Goal: Information Seeking & Learning: Check status

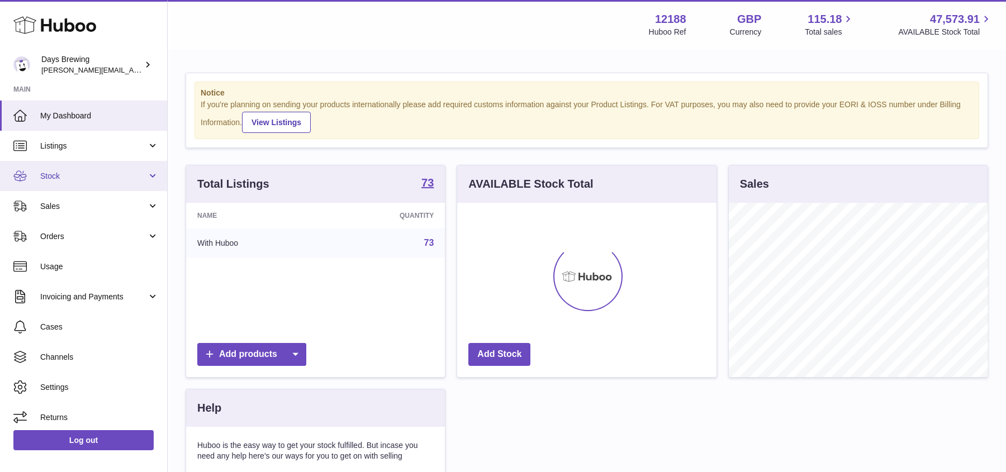
scroll to position [174, 259]
click at [57, 173] on span "Stock" at bounding box center [93, 176] width 107 height 11
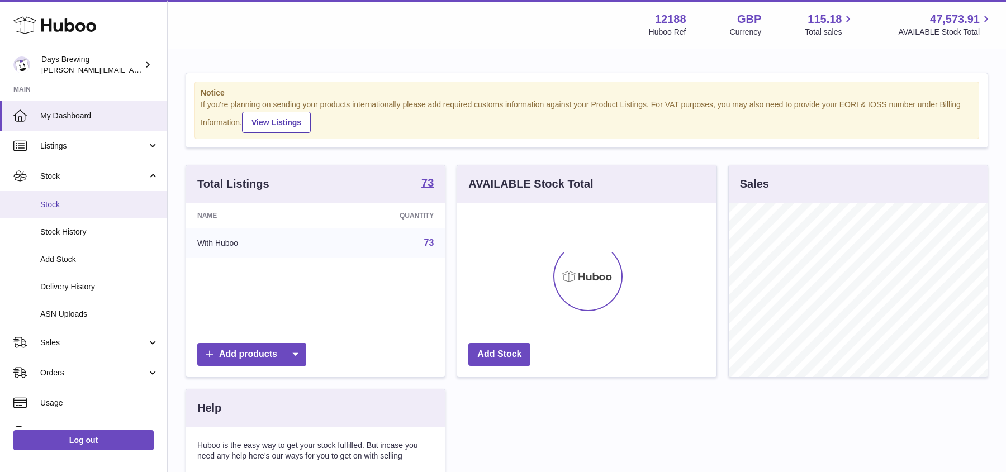
click at [57, 201] on span "Stock" at bounding box center [99, 205] width 118 height 11
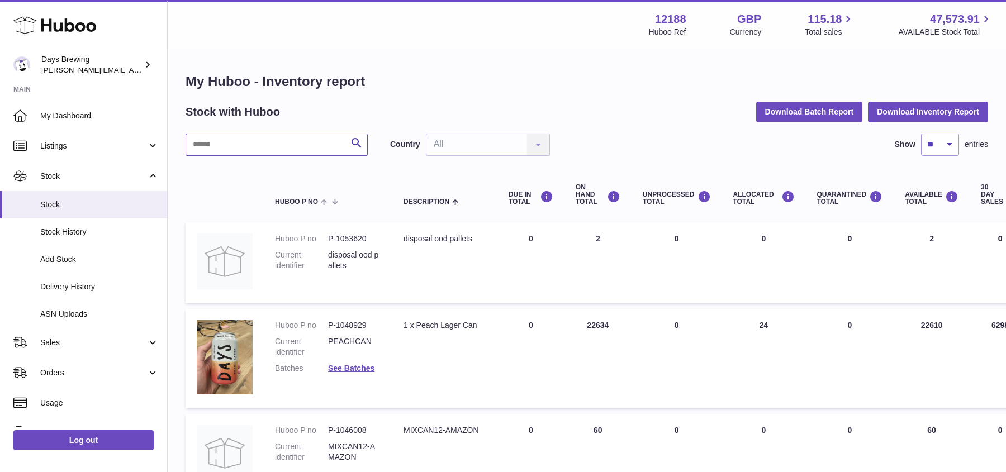
click at [320, 141] on input "text" at bounding box center [277, 145] width 182 height 22
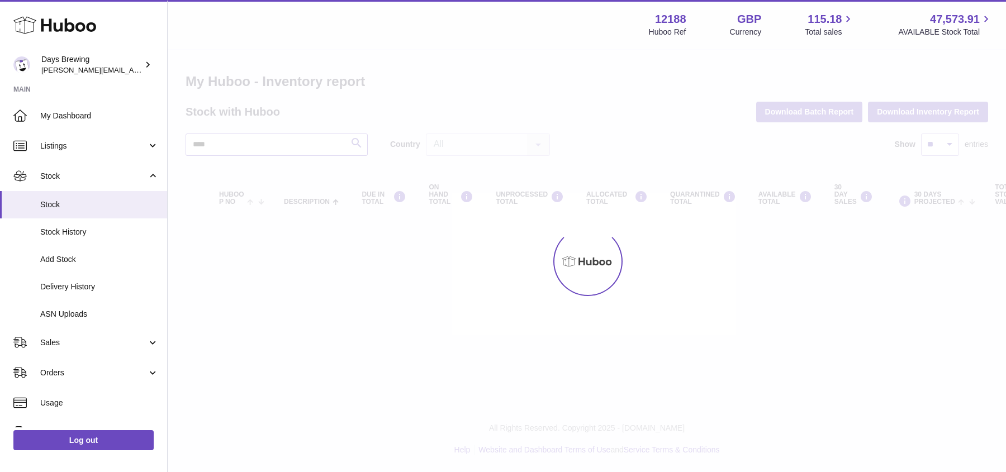
type input "****"
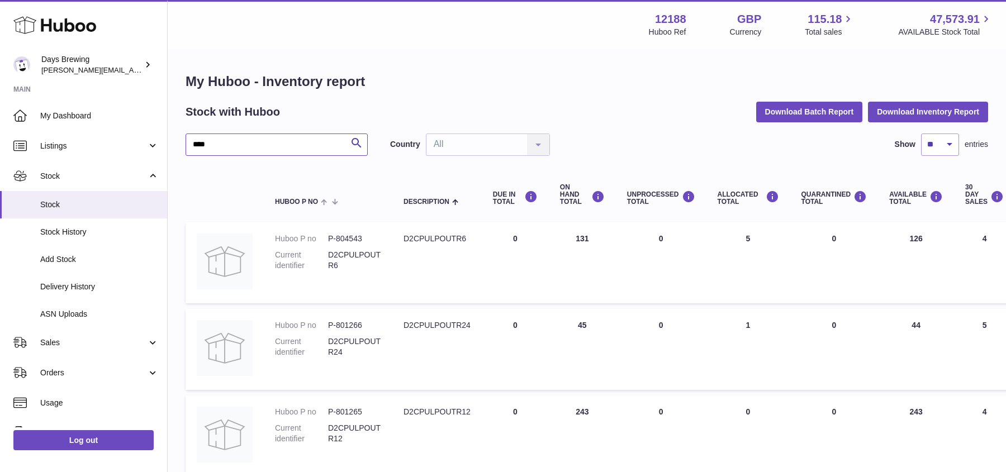
drag, startPoint x: 211, startPoint y: 144, endPoint x: 169, endPoint y: 143, distance: 42.5
click at [169, 143] on div "My Huboo - Inventory report Stock with Huboo Download Batch Report Download Inv…" at bounding box center [587, 277] width 838 height 454
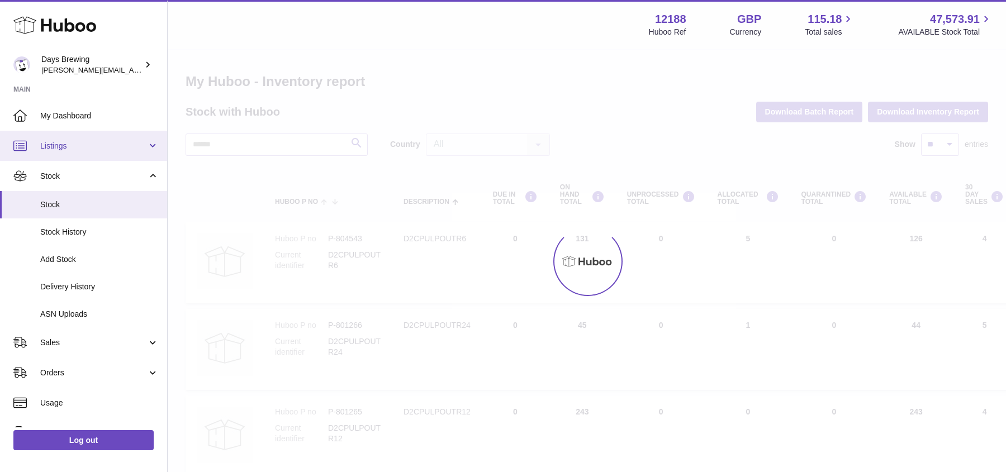
click at [96, 144] on span "Listings" at bounding box center [93, 146] width 107 height 11
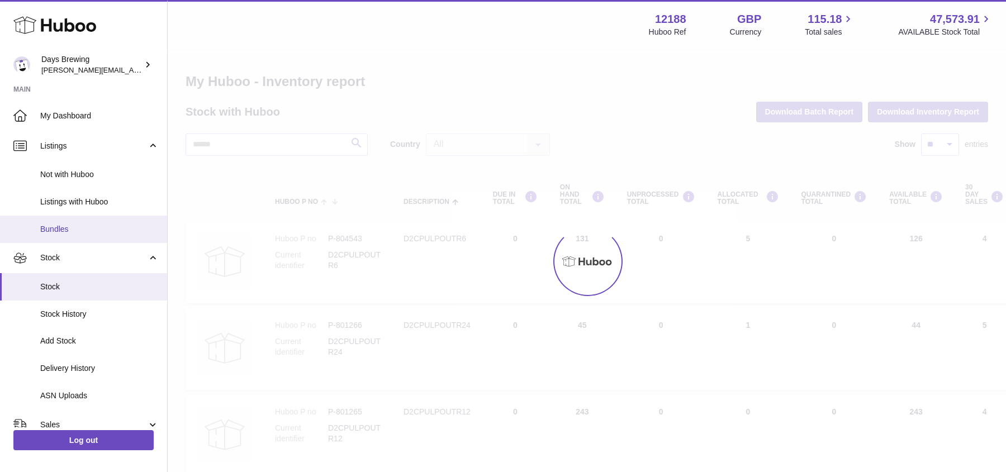
click at [91, 229] on span "Bundles" at bounding box center [99, 229] width 118 height 11
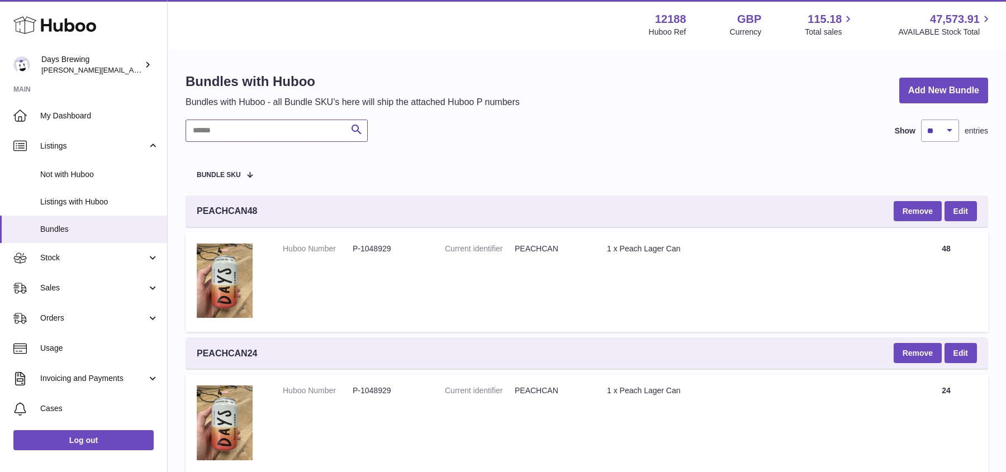
click at [271, 137] on input "text" at bounding box center [277, 131] width 182 height 22
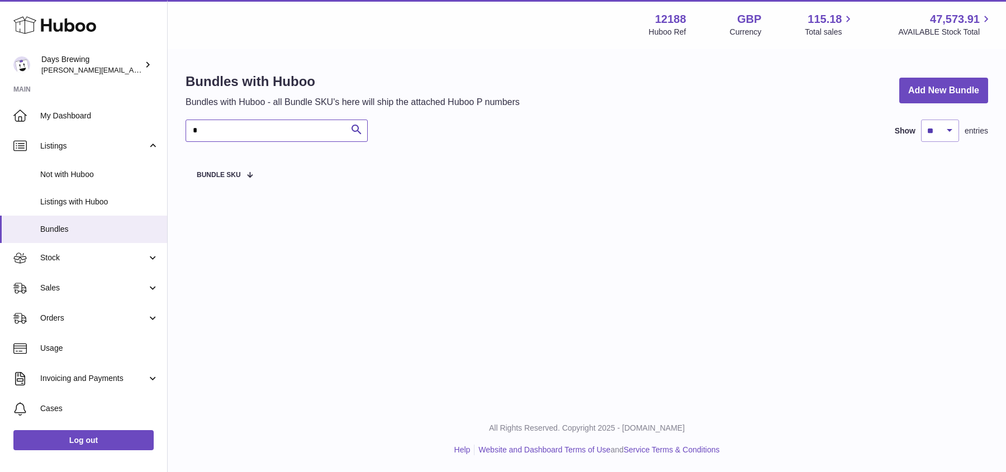
type input "**"
click at [481, 162] on th "Bundle SKU" at bounding box center [587, 174] width 803 height 31
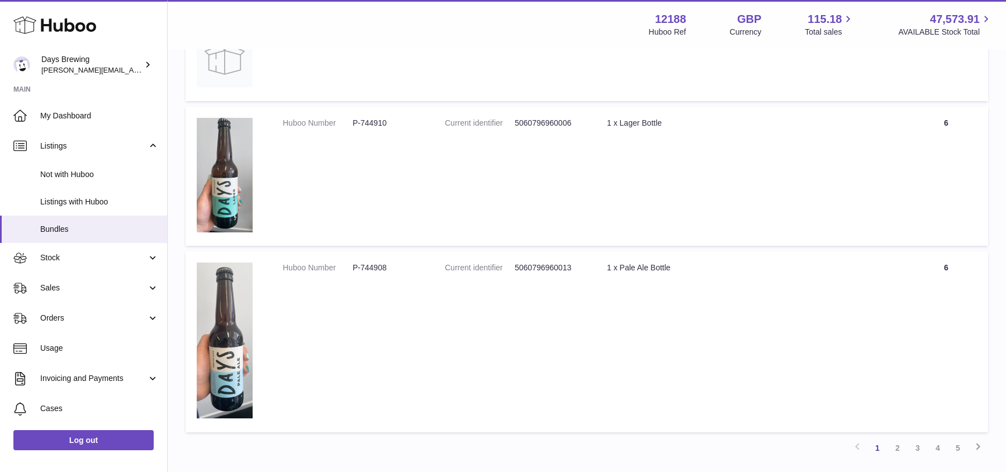
scroll to position [4054, 0]
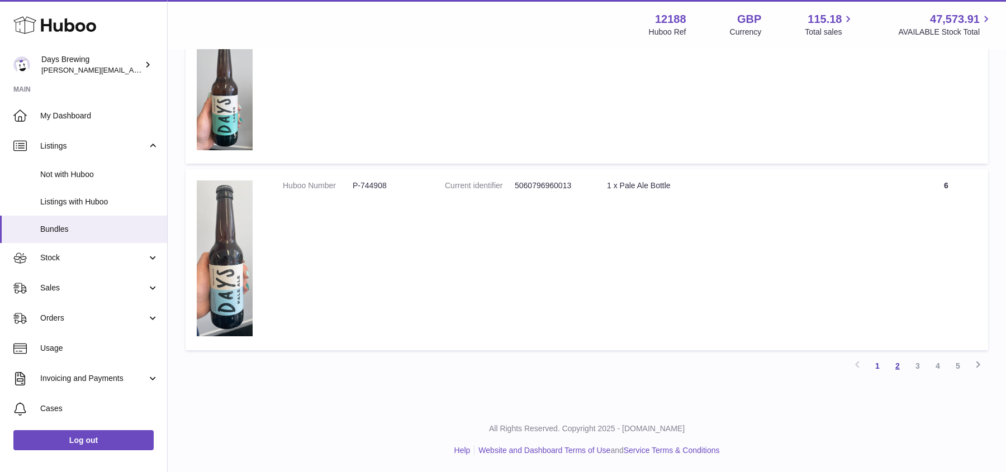
click at [903, 368] on link "2" at bounding box center [898, 366] width 20 height 20
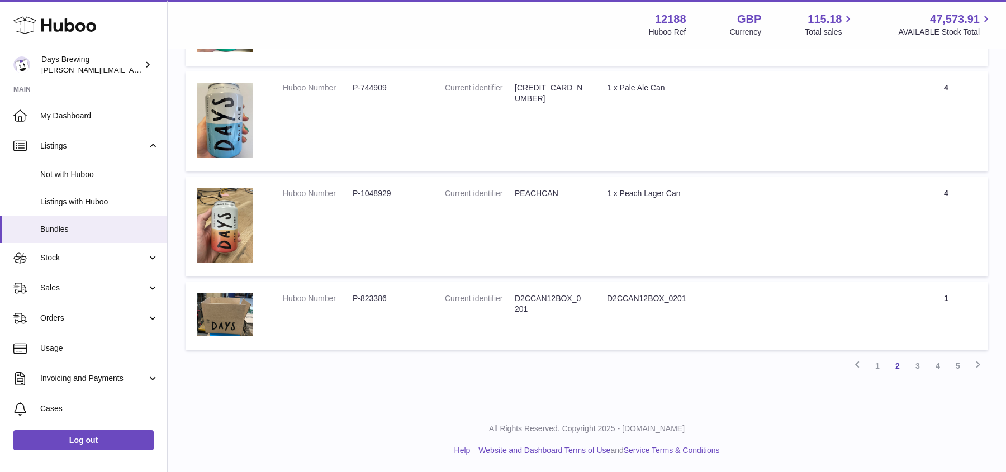
scroll to position [3550, 0]
click at [917, 367] on link "3" at bounding box center [918, 366] width 20 height 20
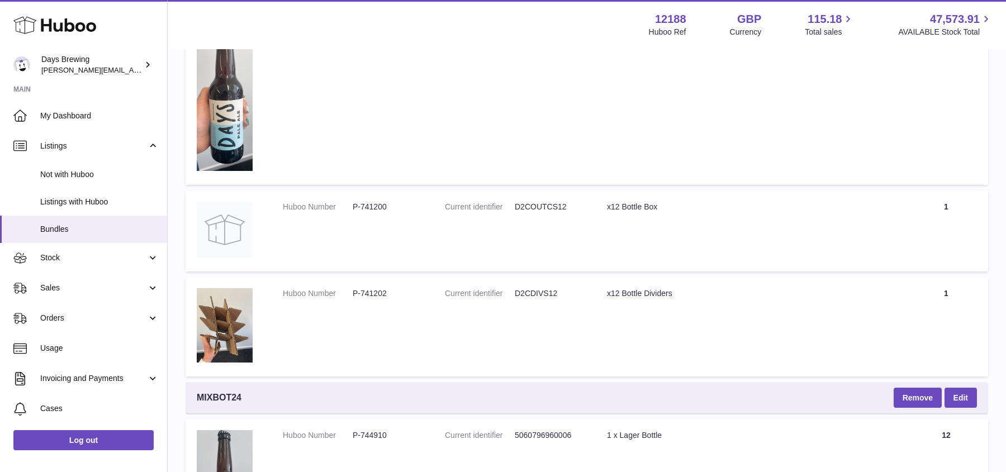
scroll to position [1444, 0]
drag, startPoint x: 567, startPoint y: 213, endPoint x: 516, endPoint y: 208, distance: 51.7
click at [516, 208] on dl "Current identifier D2COUTCS12" at bounding box center [515, 209] width 140 height 16
copy dd "D2COUTCS12"
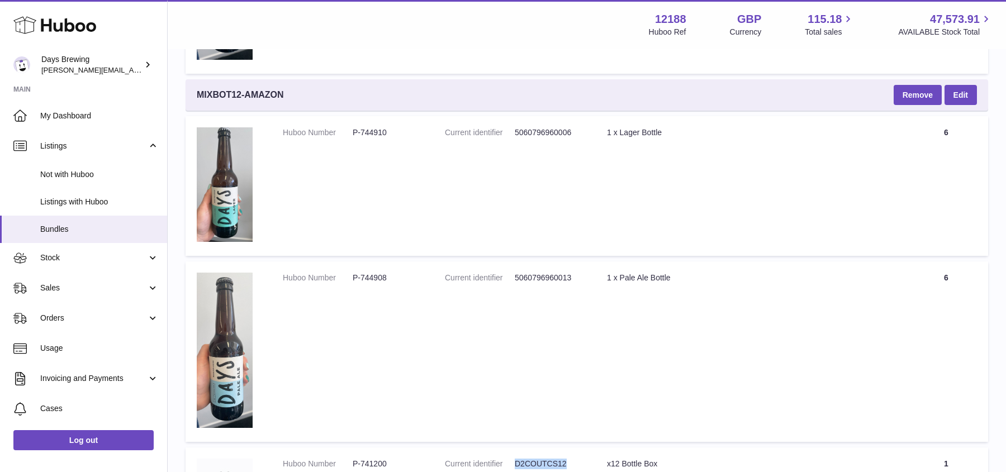
scroll to position [1185, 0]
click at [71, 260] on span "Stock" at bounding box center [93, 258] width 107 height 11
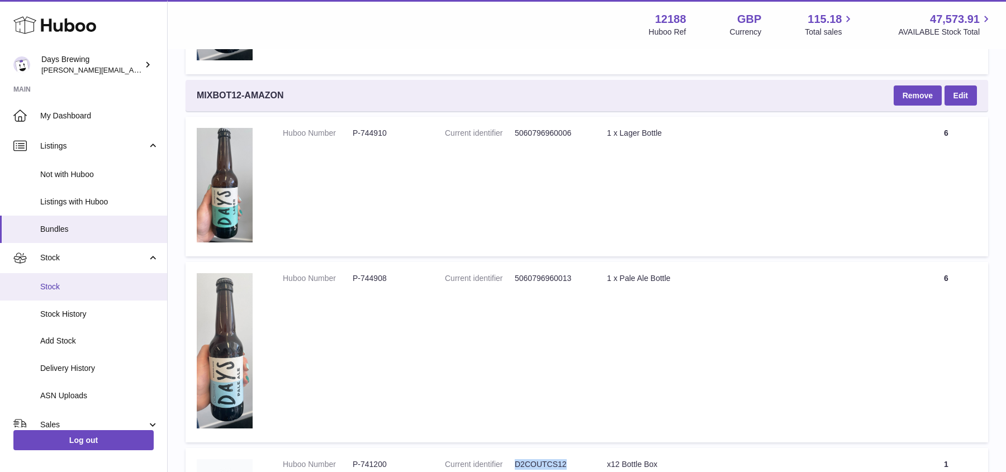
click at [73, 285] on span "Stock" at bounding box center [99, 287] width 118 height 11
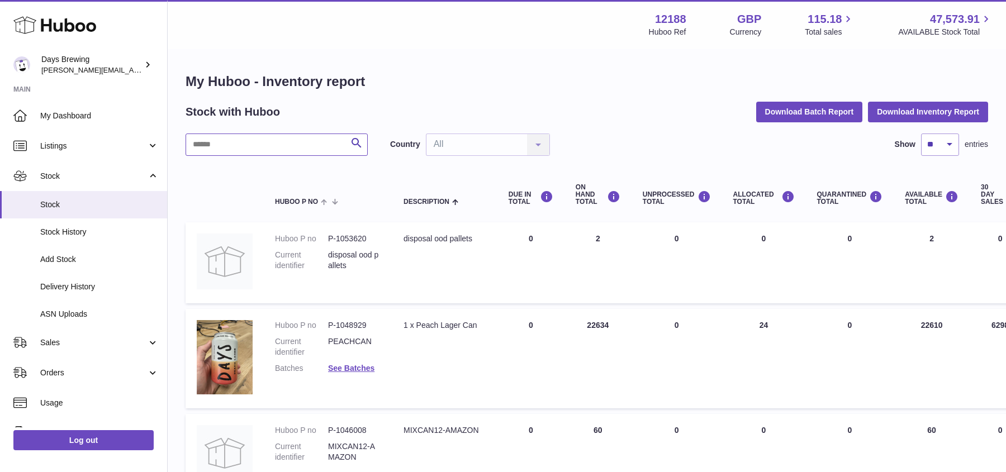
click at [277, 150] on input "text" at bounding box center [277, 145] width 182 height 22
paste input "**********"
type input "**********"
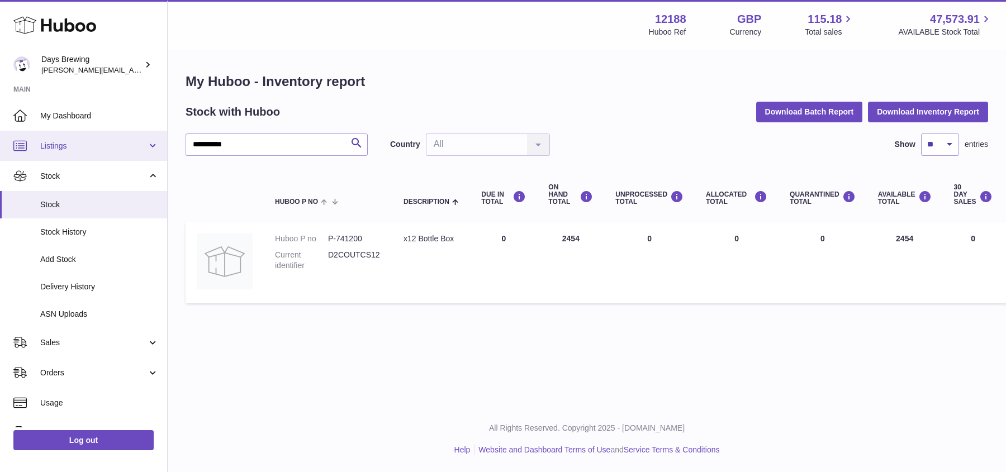
click at [101, 149] on span "Listings" at bounding box center [93, 146] width 107 height 11
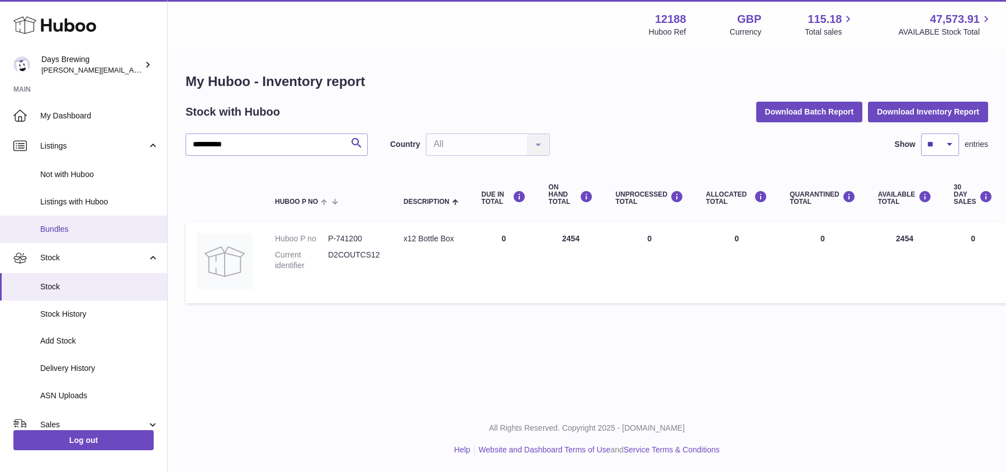
click at [83, 227] on span "Bundles" at bounding box center [99, 229] width 118 height 11
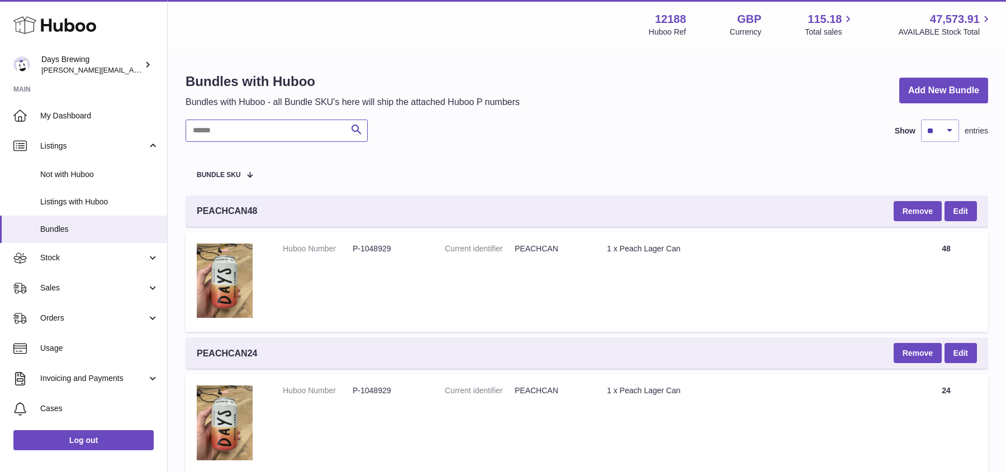
click at [254, 130] on input "text" at bounding box center [277, 131] width 182 height 22
type input "********"
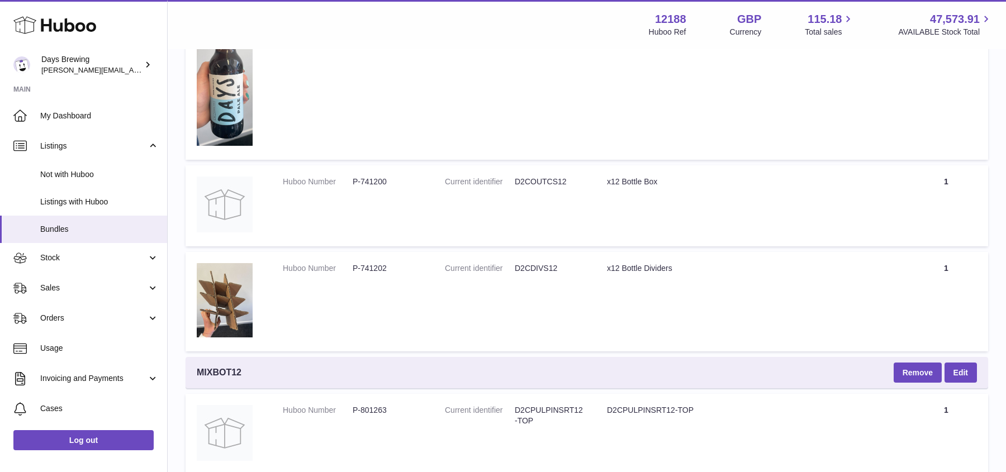
scroll to position [402, 0]
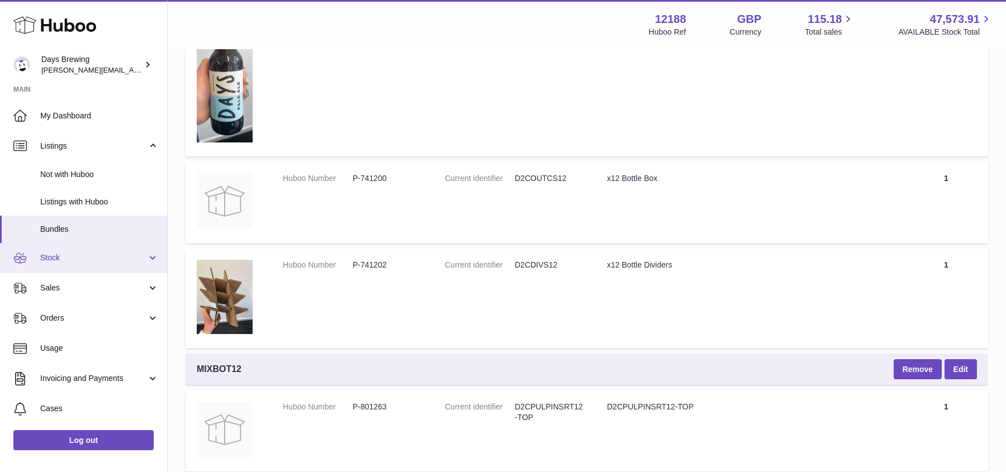
click at [93, 263] on span "Stock" at bounding box center [93, 258] width 107 height 11
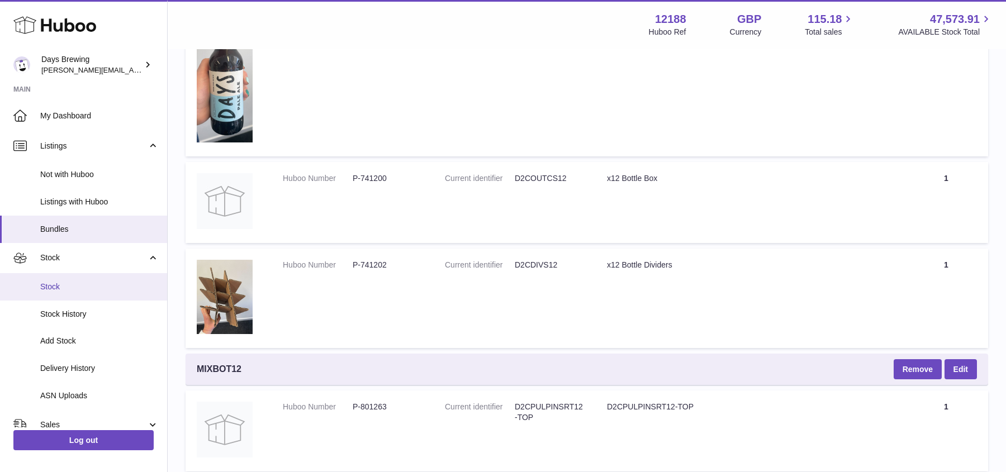
click at [87, 289] on span "Stock" at bounding box center [99, 287] width 118 height 11
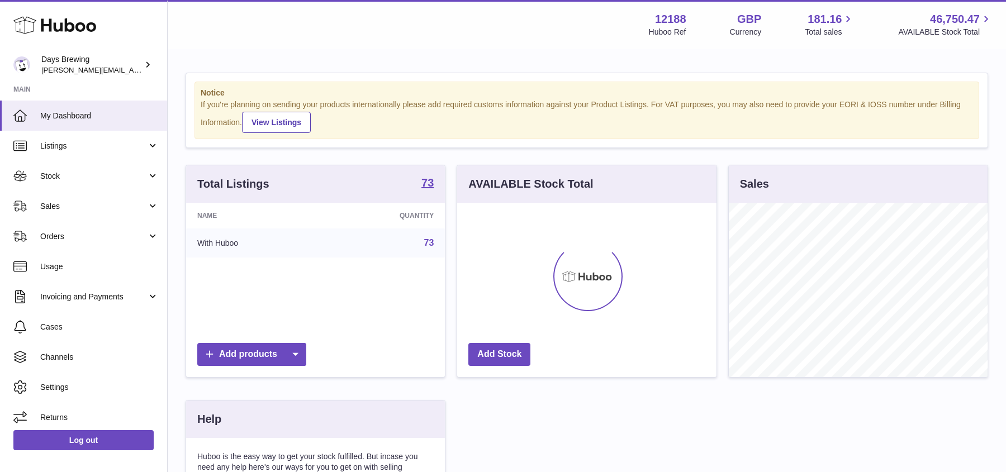
scroll to position [174, 259]
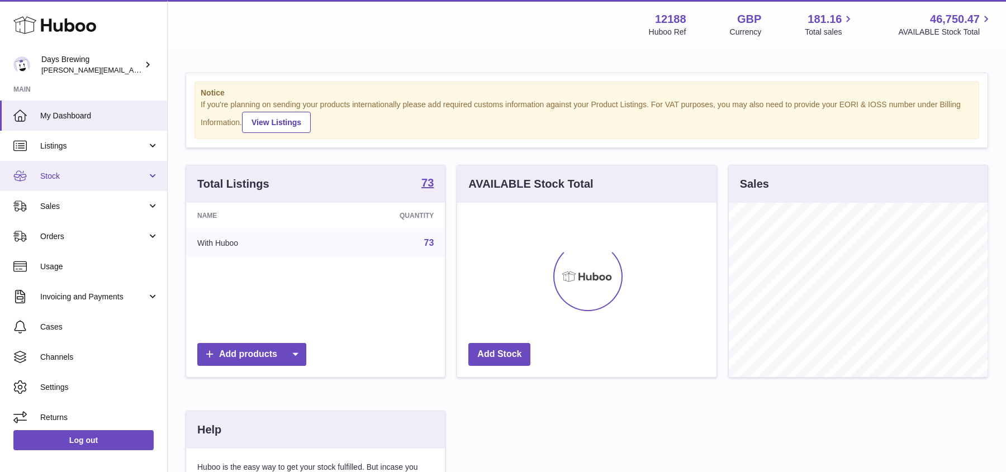
click at [83, 172] on span "Stock" at bounding box center [93, 176] width 107 height 11
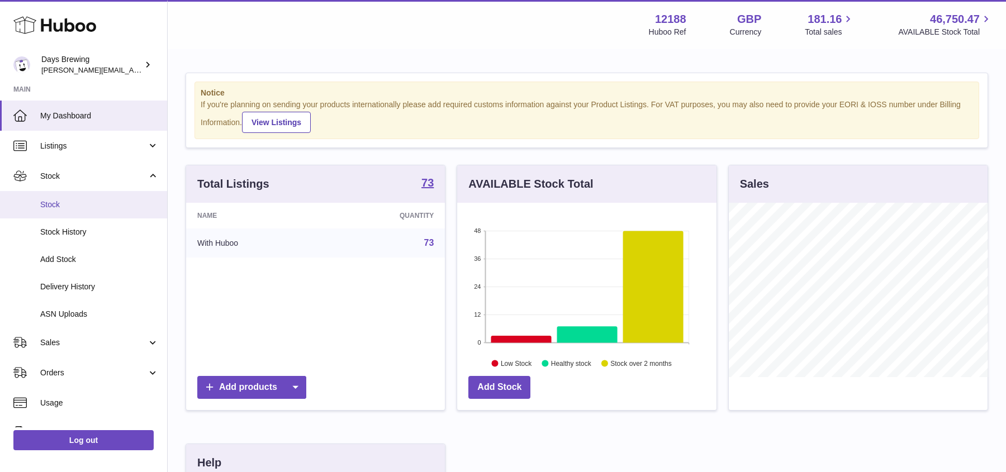
click at [73, 203] on span "Stock" at bounding box center [99, 205] width 118 height 11
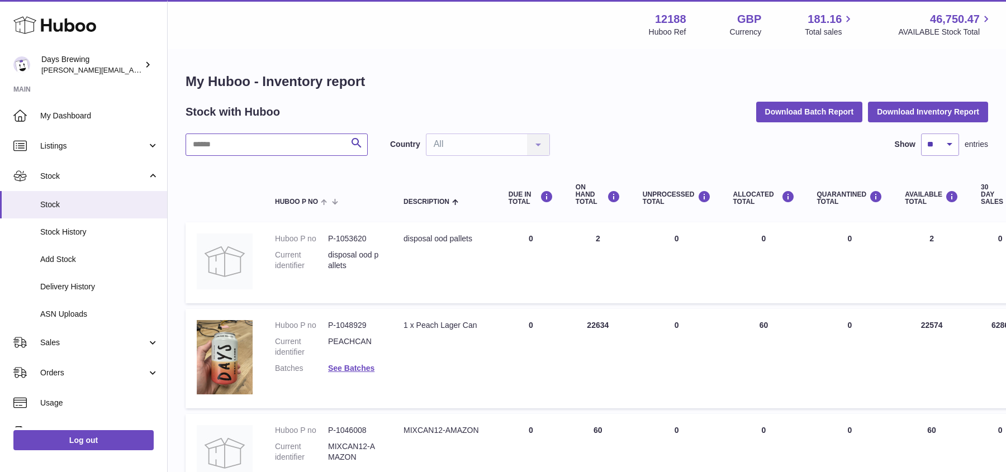
click at [295, 141] on input "text" at bounding box center [277, 145] width 182 height 22
type input "****"
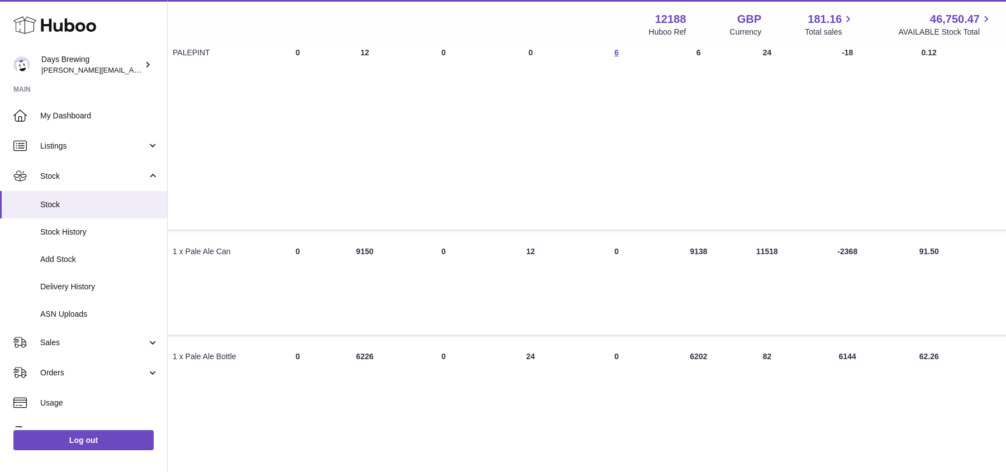
scroll to position [551, 234]
drag, startPoint x: 703, startPoint y: 252, endPoint x: 656, endPoint y: 252, distance: 46.9
click at [656, 252] on tr "Huboo P no P-744909 Current identifier [CREDIT_CARD_NUMBER] Batches See Batches…" at bounding box center [479, 284] width 1054 height 99
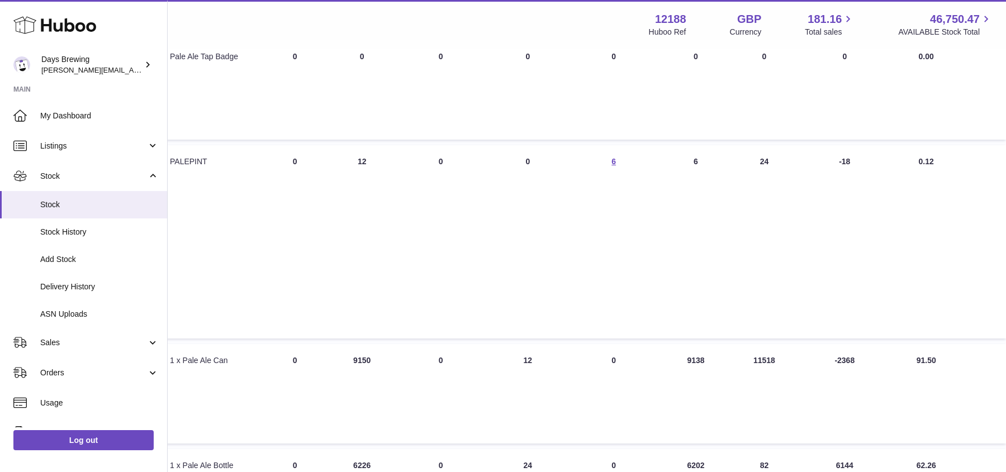
scroll to position [444, 234]
drag, startPoint x: 781, startPoint y: 362, endPoint x: 743, endPoint y: 362, distance: 38.0
click at [743, 362] on td "30 DAY SALES 11518" at bounding box center [764, 391] width 61 height 99
click at [702, 357] on td "AVAILABLE Total 9138" at bounding box center [696, 391] width 76 height 99
drag, startPoint x: 717, startPoint y: 359, endPoint x: 673, endPoint y: 360, distance: 43.0
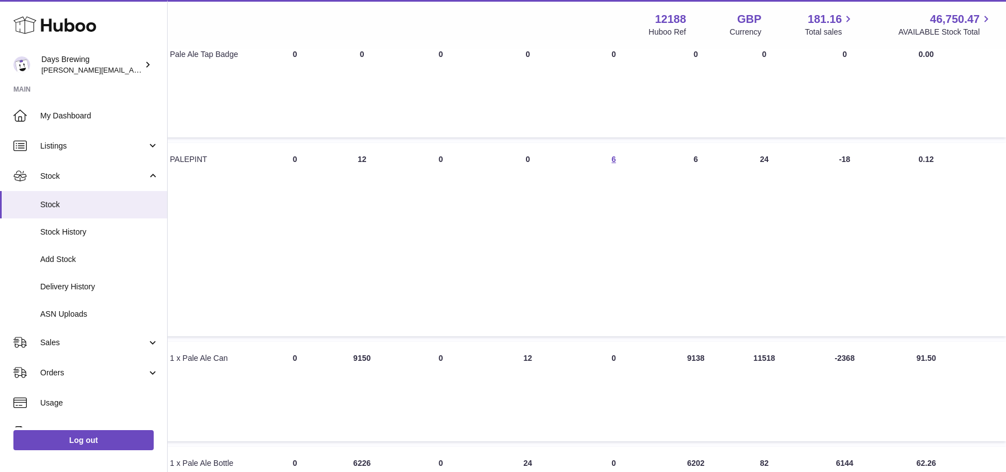
click at [673, 359] on td "AVAILABLE Total 9138" at bounding box center [696, 391] width 76 height 99
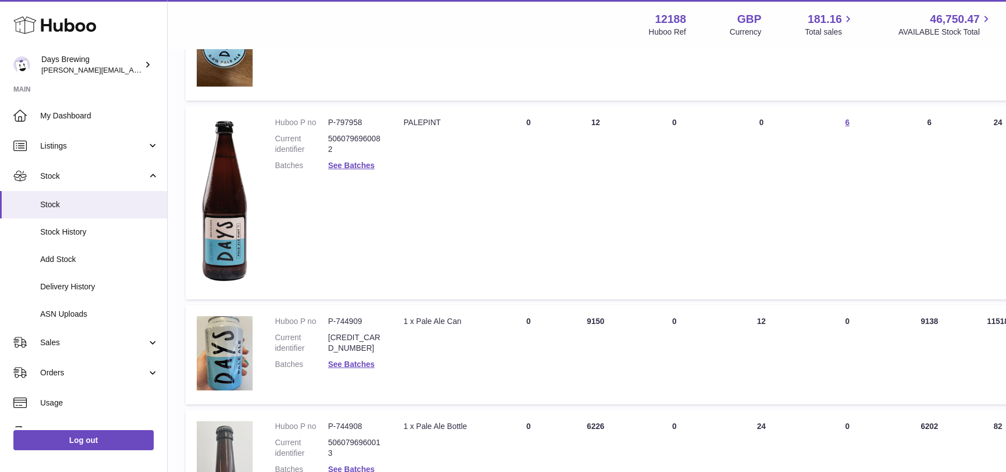
scroll to position [483, 0]
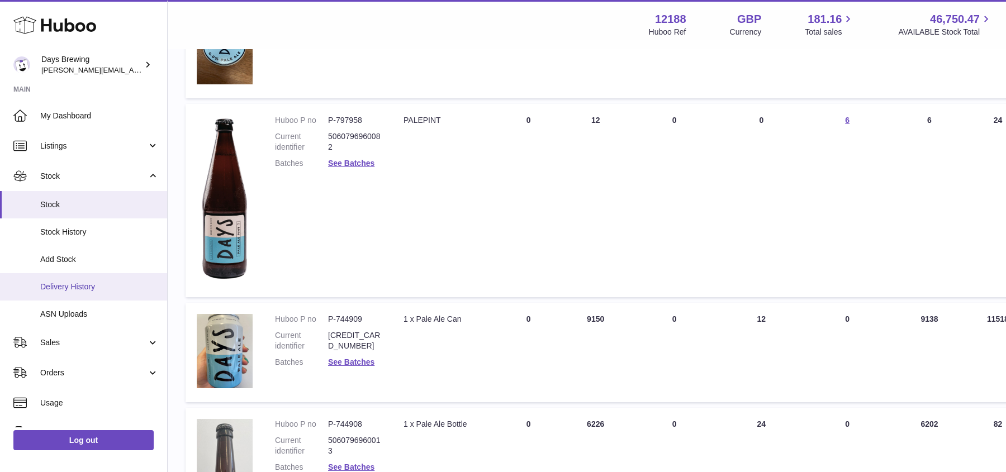
click at [107, 284] on span "Delivery History" at bounding box center [99, 287] width 118 height 11
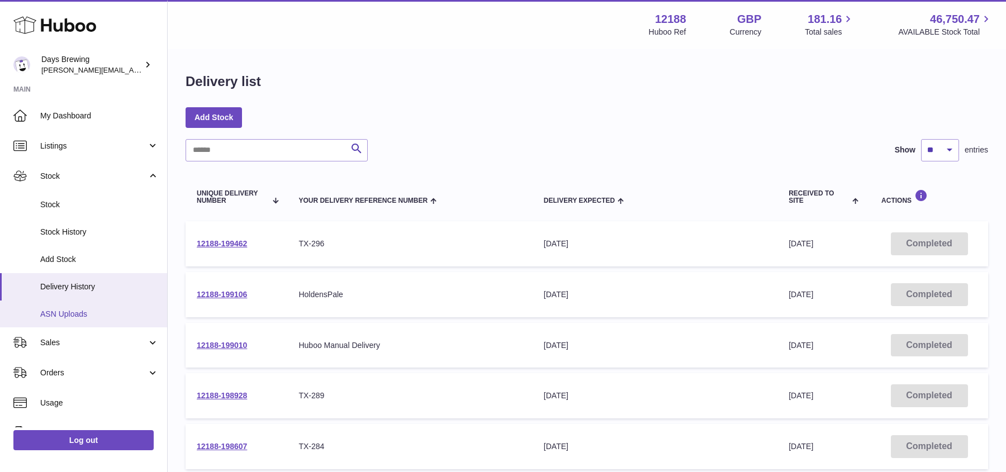
click at [67, 317] on span "ASN Uploads" at bounding box center [99, 314] width 118 height 11
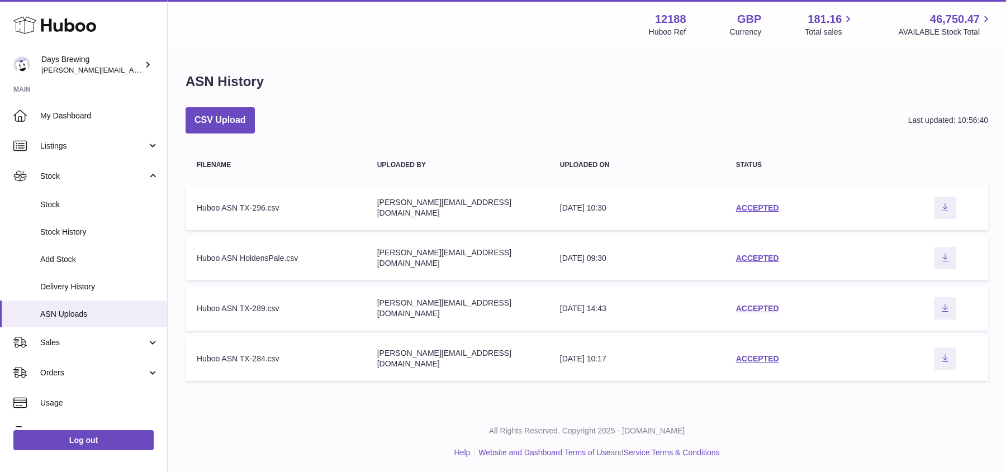
click at [419, 113] on div "CSV Upload Last updated: 10:56:40" at bounding box center [587, 120] width 803 height 26
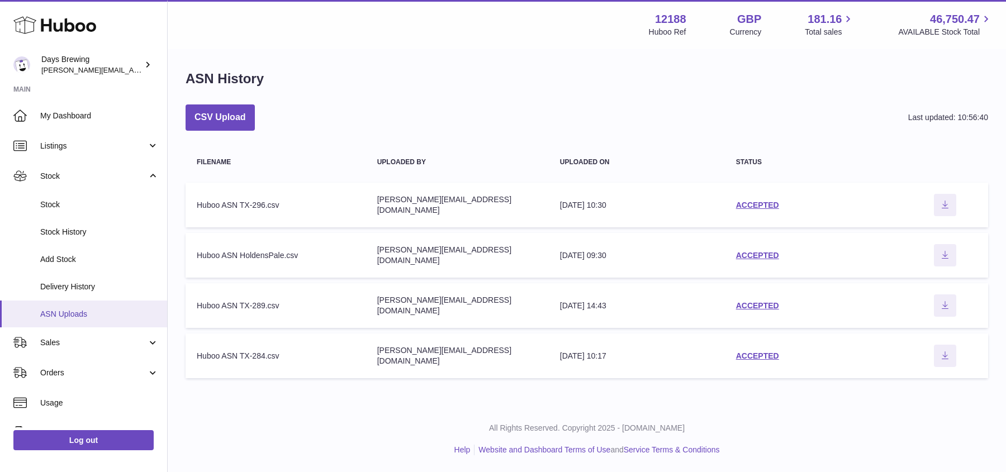
click at [71, 311] on span "ASN Uploads" at bounding box center [99, 314] width 118 height 11
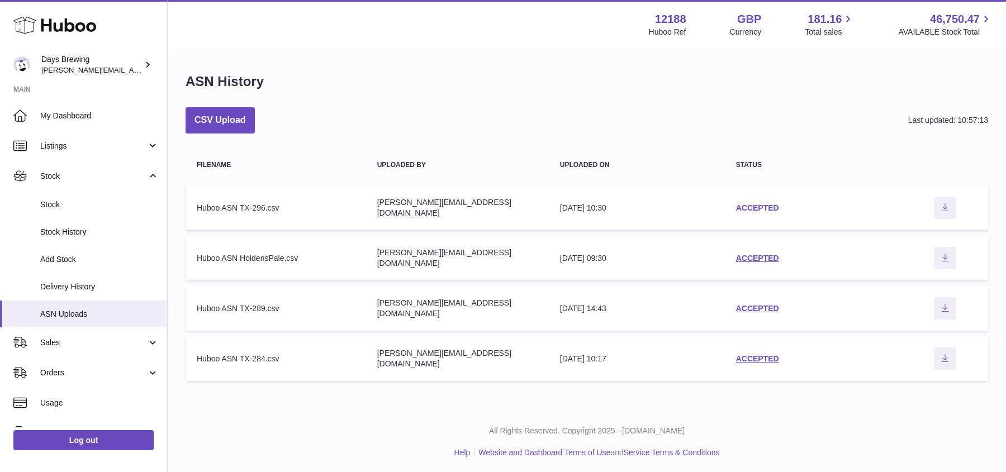
click at [755, 208] on link "ACCEPTED" at bounding box center [757, 207] width 43 height 9
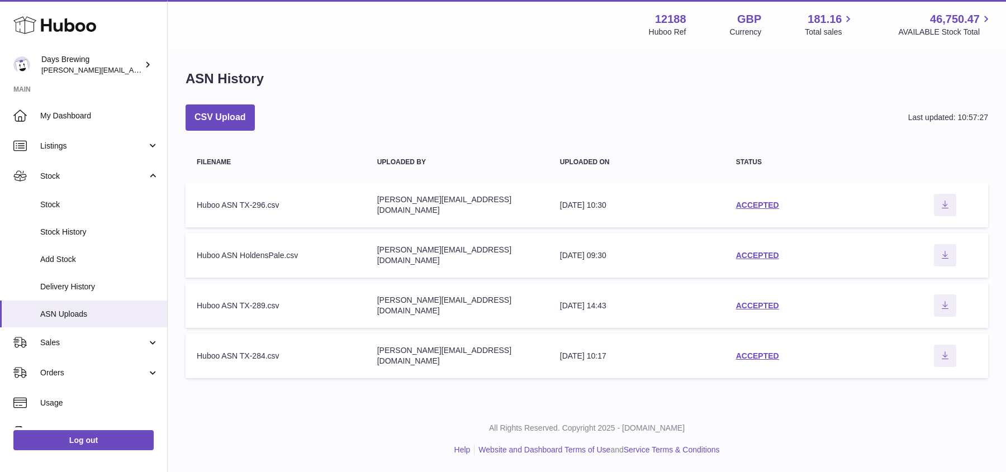
click at [808, 178] on table "Filename Uploaded by Uploaded on Status Filename Huboo ASN TX-296.csv Uploaded …" at bounding box center [587, 263] width 803 height 242
click at [94, 143] on span "Listings" at bounding box center [93, 146] width 107 height 11
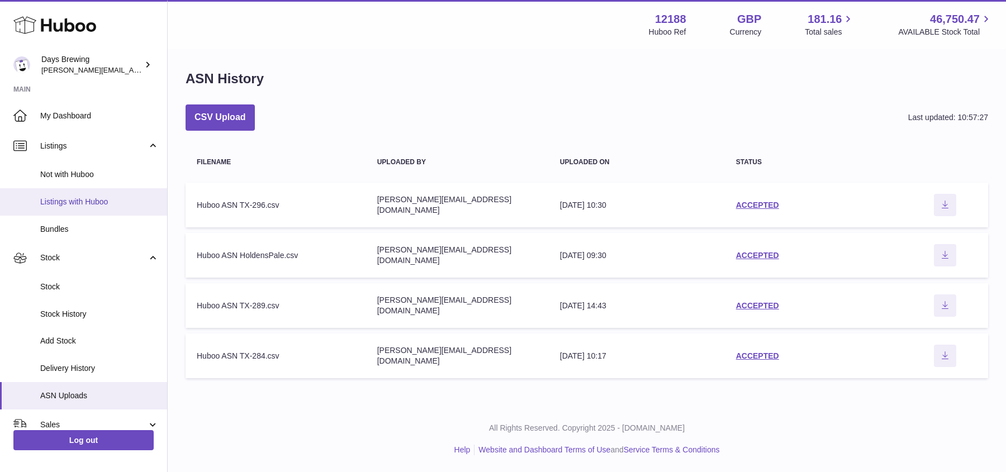
click at [92, 206] on span "Listings with Huboo" at bounding box center [99, 202] width 118 height 11
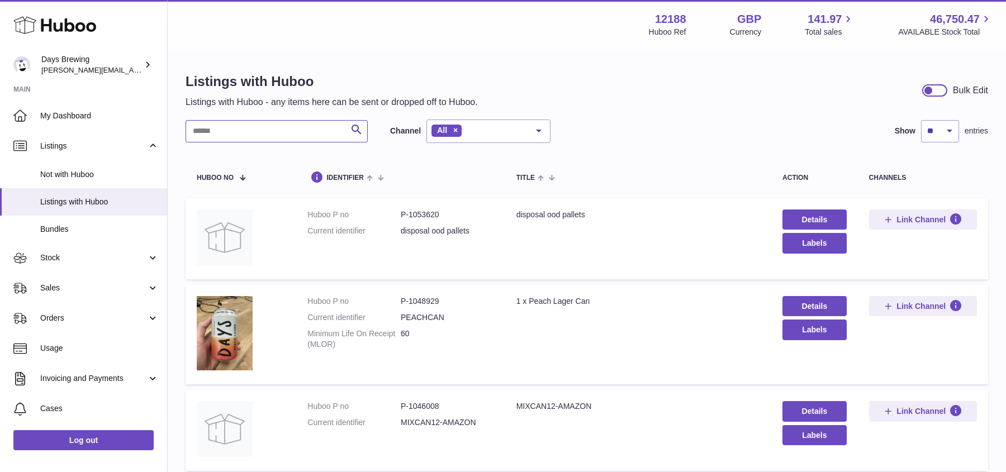
click at [306, 129] on input "text" at bounding box center [277, 131] width 182 height 22
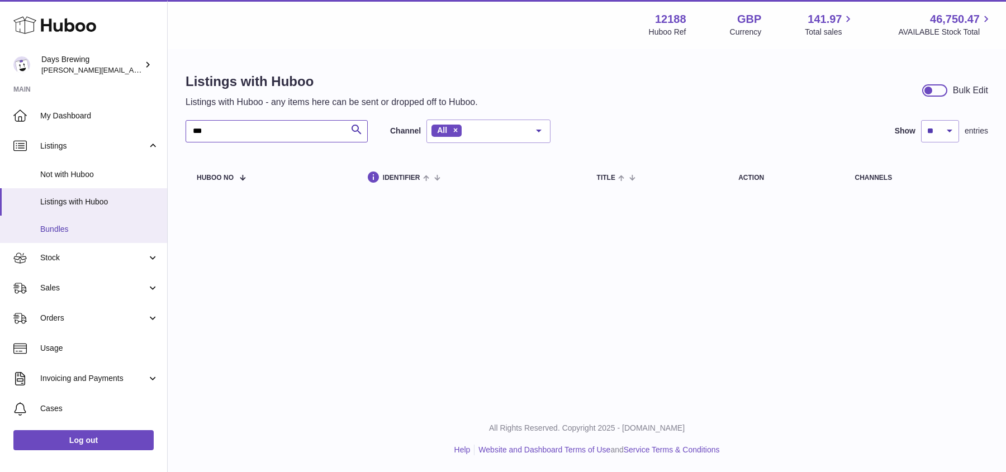
type input "***"
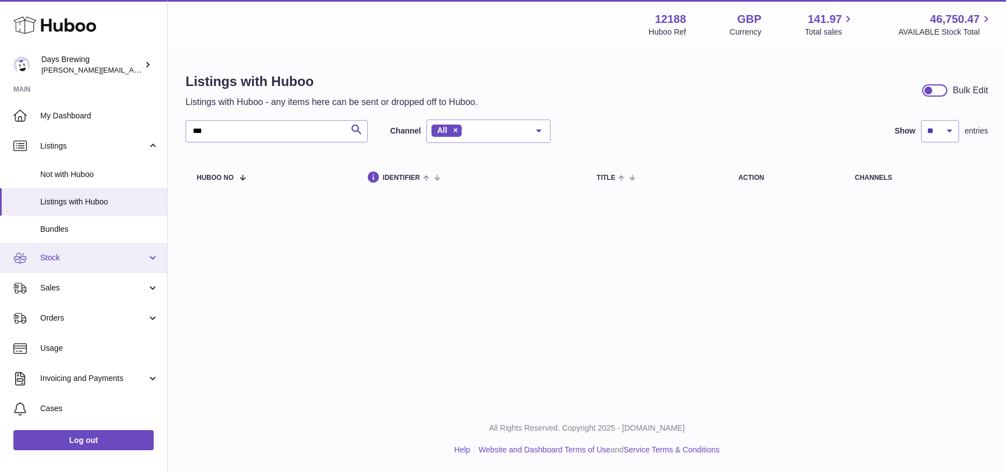
click at [78, 256] on span "Stock" at bounding box center [93, 258] width 107 height 11
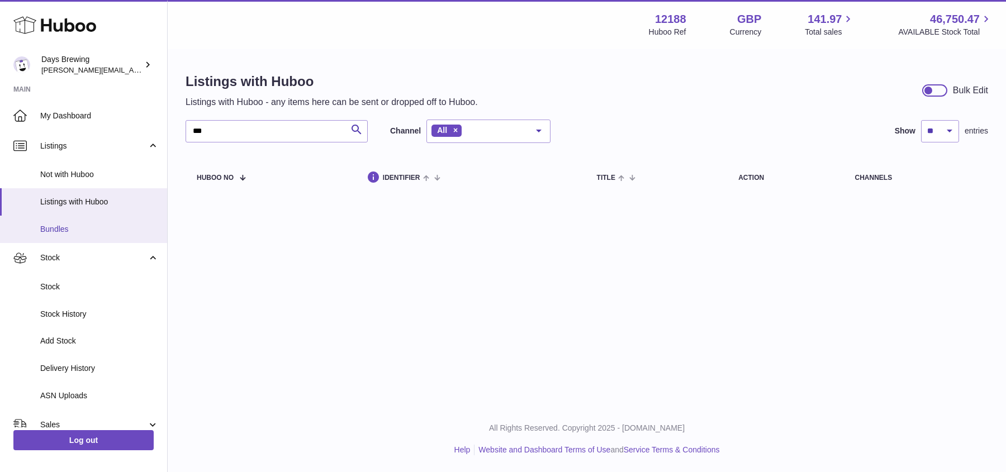
click at [81, 221] on link "Bundles" at bounding box center [83, 229] width 167 height 27
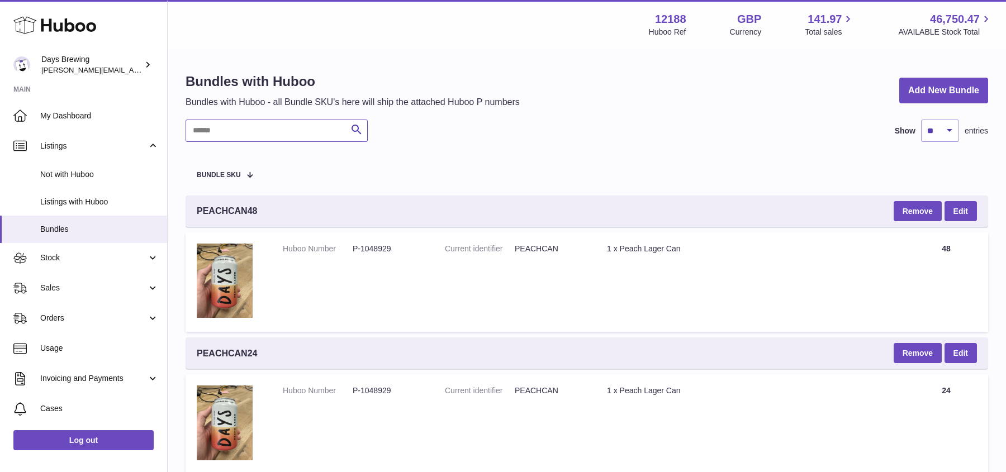
click at [284, 131] on input "text" at bounding box center [277, 131] width 182 height 22
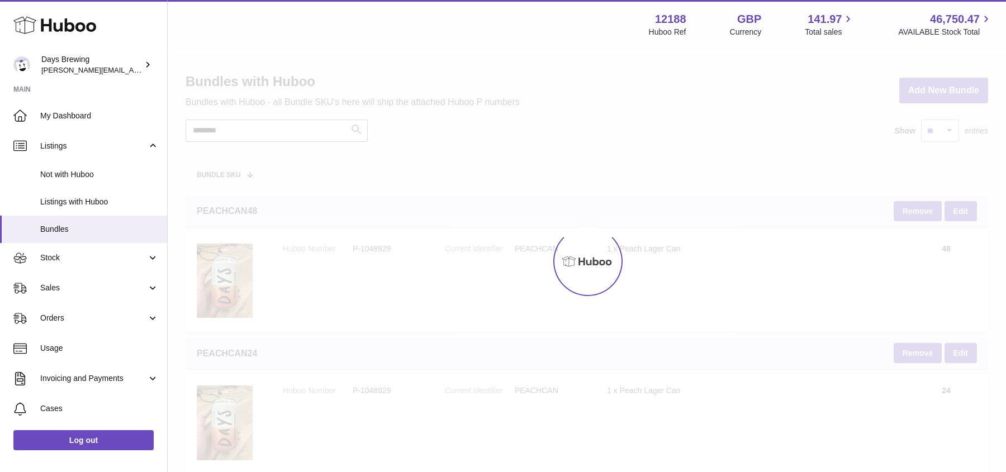
type input "********"
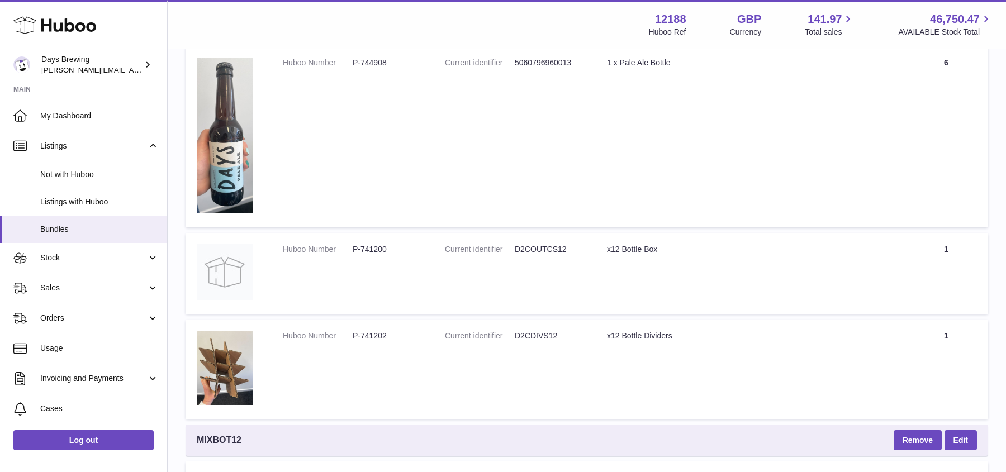
scroll to position [330, 0]
drag, startPoint x: 588, startPoint y: 252, endPoint x: 490, endPoint y: 248, distance: 97.9
click at [490, 248] on td "Current identifier D2COUTCS12" at bounding box center [515, 274] width 162 height 81
drag, startPoint x: 693, startPoint y: 252, endPoint x: 436, endPoint y: 252, distance: 257.1
click at [436, 252] on tr "Huboo Number P-741200 Current identifier D2COUTCS12 Title x12 Bottle Box Quanti…" at bounding box center [587, 274] width 803 height 81
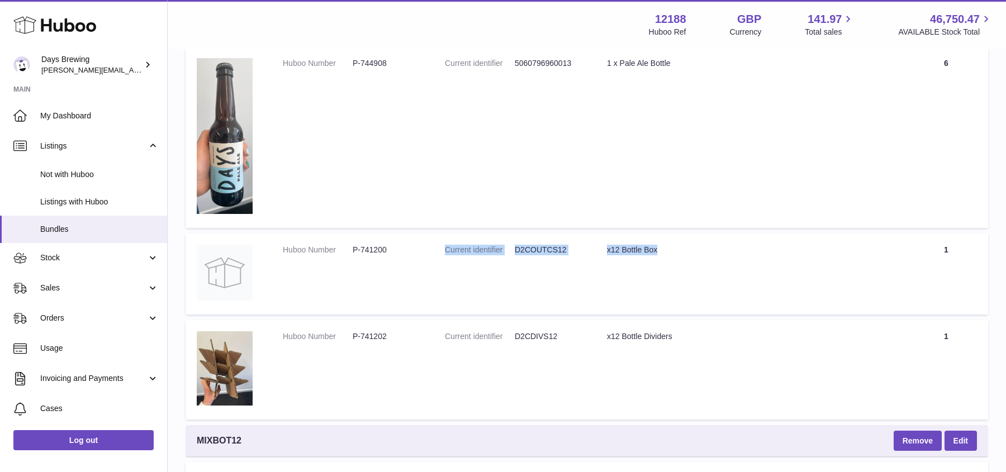
click at [489, 270] on td "Current identifier D2COUTCS12" at bounding box center [515, 274] width 162 height 81
drag, startPoint x: 444, startPoint y: 249, endPoint x: 657, endPoint y: 249, distance: 212.4
click at [657, 249] on tr "Huboo Number P-741200 Current identifier D2COUTCS12 Title x12 Bottle Box Quanti…" at bounding box center [587, 274] width 803 height 81
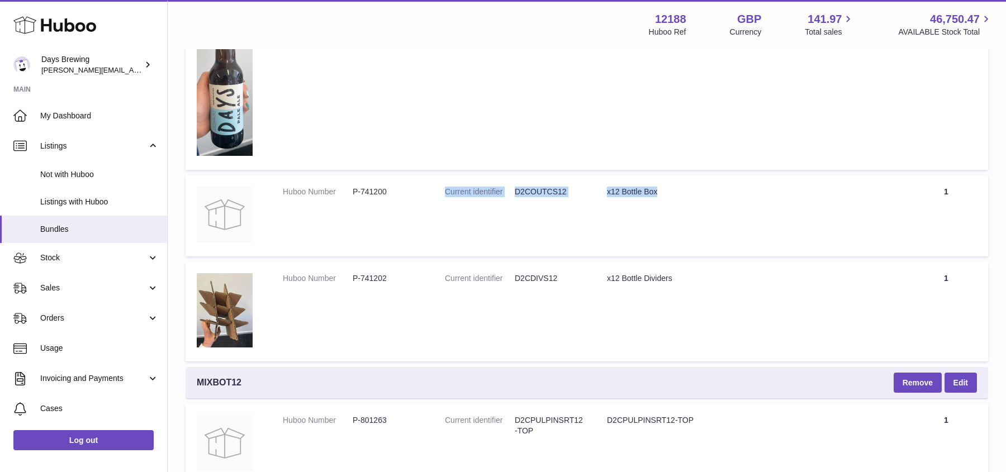
scroll to position [389, 0]
click at [94, 239] on link "Bundles" at bounding box center [83, 229] width 167 height 27
click at [93, 260] on span "Stock" at bounding box center [93, 258] width 107 height 11
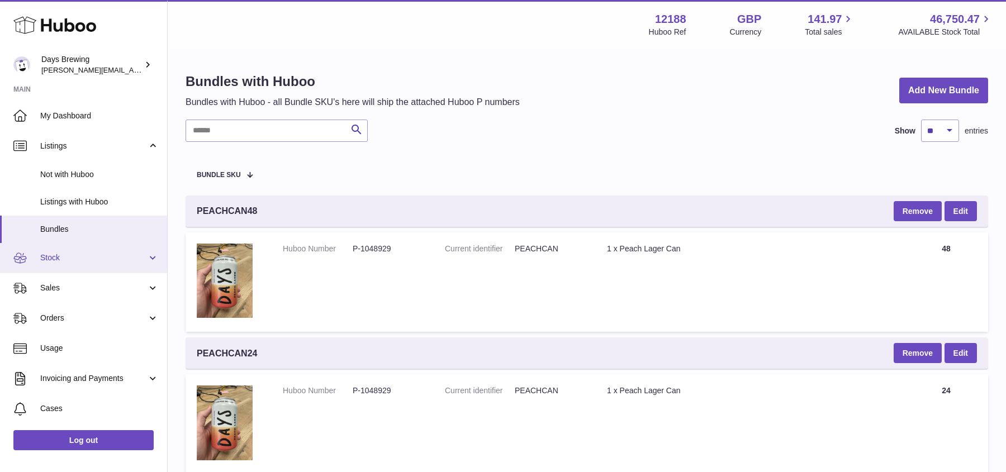
click at [98, 249] on link "Stock" at bounding box center [83, 258] width 167 height 30
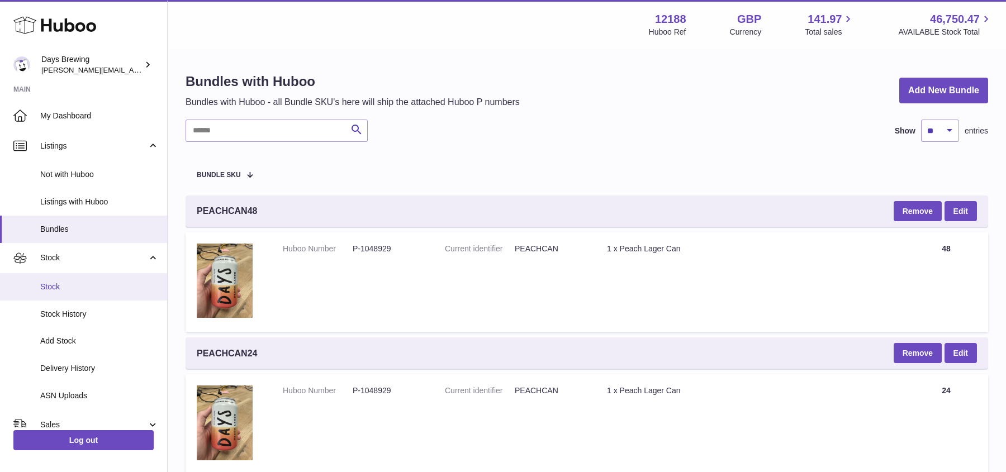
click at [92, 287] on span "Stock" at bounding box center [99, 287] width 118 height 11
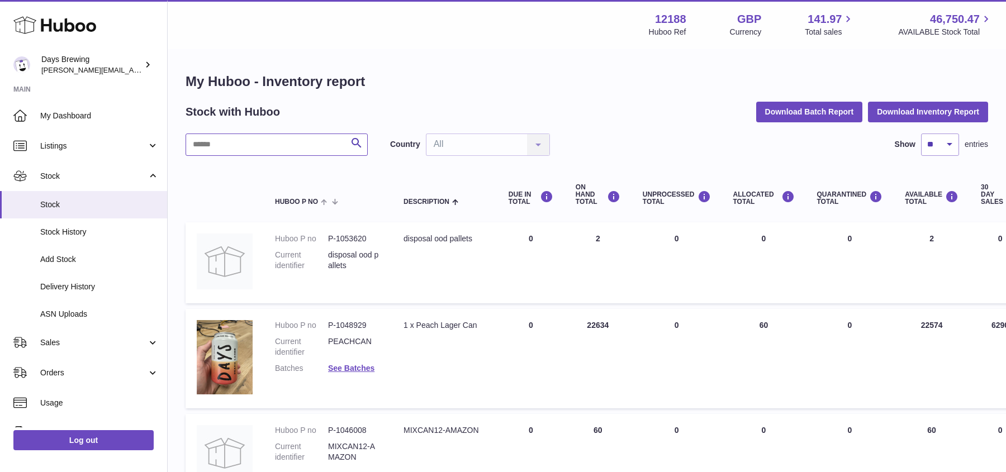
click at [284, 146] on input "text" at bounding box center [277, 145] width 182 height 22
click at [292, 147] on input "text" at bounding box center [277, 145] width 182 height 22
type input "****"
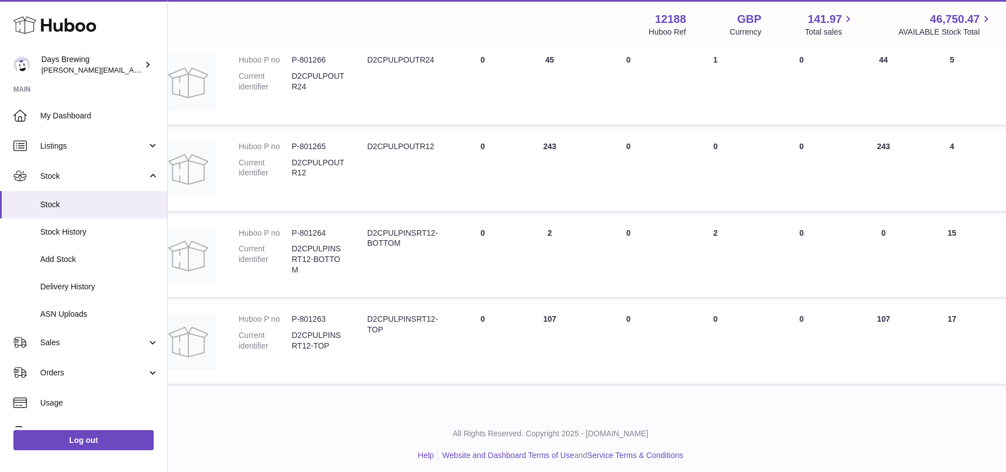
scroll to position [442, 36]
drag, startPoint x: 362, startPoint y: 226, endPoint x: 467, endPoint y: 340, distance: 154.6
click at [467, 340] on tbody "Huboo P no P-804545 Current identifier D2CPULPINSRT6-BOTTOM Description D2CPULP…" at bounding box center [671, 80] width 1045 height 600
click at [868, 321] on td "AVAILABLE Total 107" at bounding box center [884, 340] width 76 height 81
drag, startPoint x: 895, startPoint y: 316, endPoint x: 875, endPoint y: 316, distance: 20.7
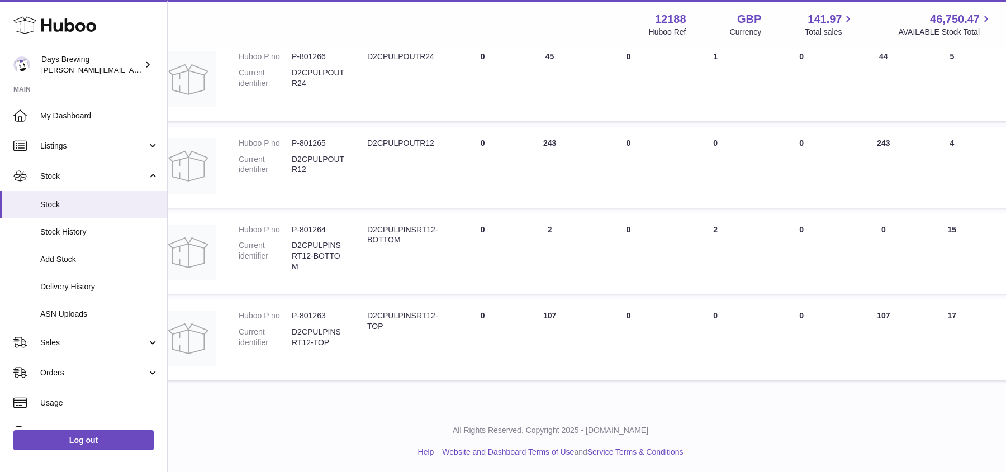
click at [875, 316] on td "AVAILABLE Total 107" at bounding box center [884, 340] width 76 height 81
click at [888, 251] on td "AVAILABLE Total 0" at bounding box center [884, 253] width 76 height 81
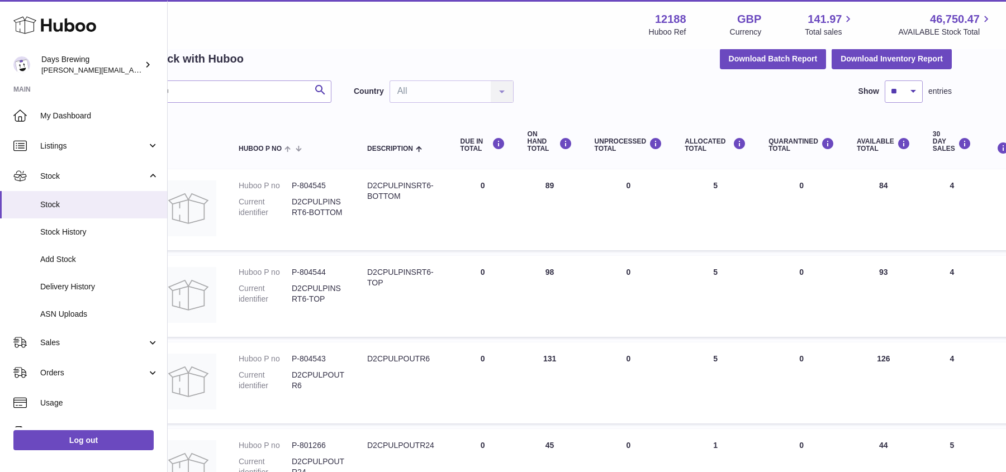
scroll to position [54, 36]
drag, startPoint x: 901, startPoint y: 270, endPoint x: 344, endPoint y: 186, distance: 564.0
click at [344, 186] on tbody "Huboo P no P-804545 Current identifier D2CPULPINSRT6-BOTTOM Description D2CPULP…" at bounding box center [671, 468] width 1045 height 600
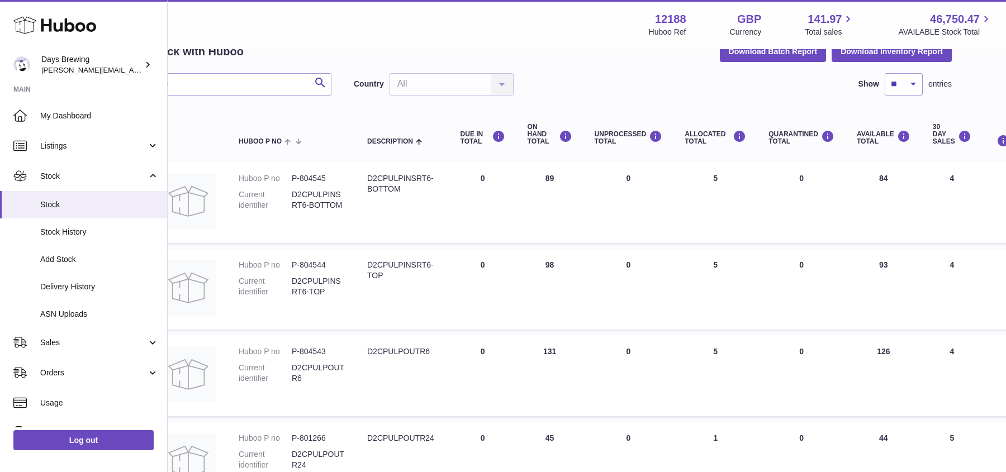
scroll to position [62, 36]
click at [798, 261] on td "QUARANTINED Total 0" at bounding box center [801, 287] width 88 height 81
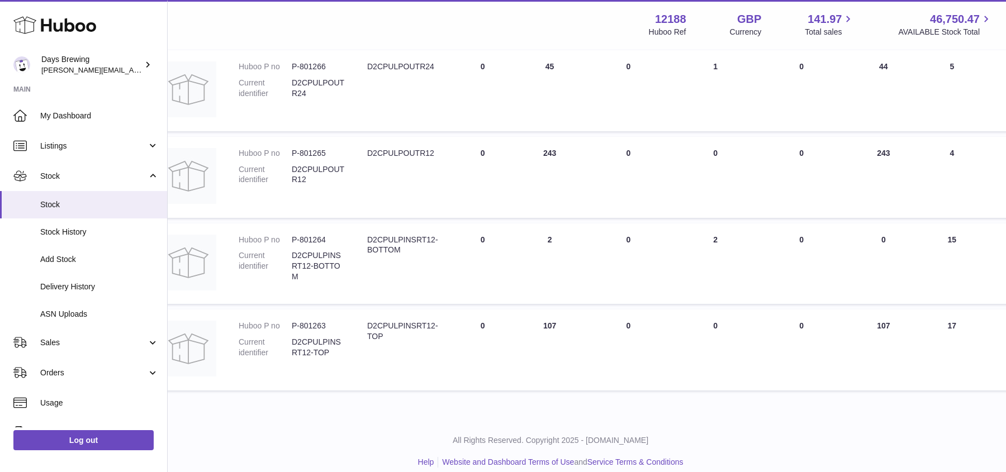
scroll to position [445, 36]
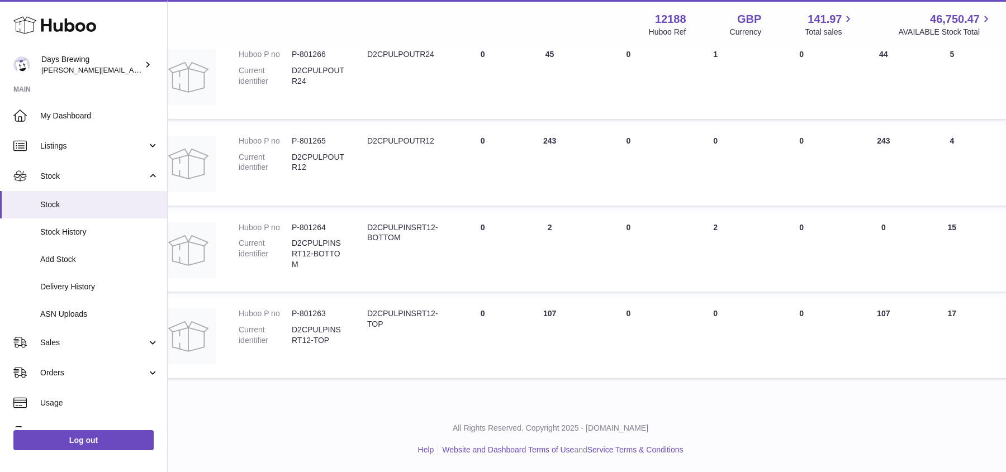
drag, startPoint x: 909, startPoint y: 316, endPoint x: 431, endPoint y: 230, distance: 485.5
click at [431, 230] on tbody "Huboo P no P-804545 Current identifier D2CPULPINSRT6-BOTTOM Description D2CPULP…" at bounding box center [671, 78] width 1045 height 600
click at [885, 264] on td "AVAILABLE Total 0" at bounding box center [884, 251] width 76 height 81
drag, startPoint x: 886, startPoint y: 229, endPoint x: 877, endPoint y: 229, distance: 8.9
click at [877, 229] on td "AVAILABLE Total 0" at bounding box center [884, 251] width 76 height 81
